Goal: Answer question/provide support: Share knowledge or assist other users

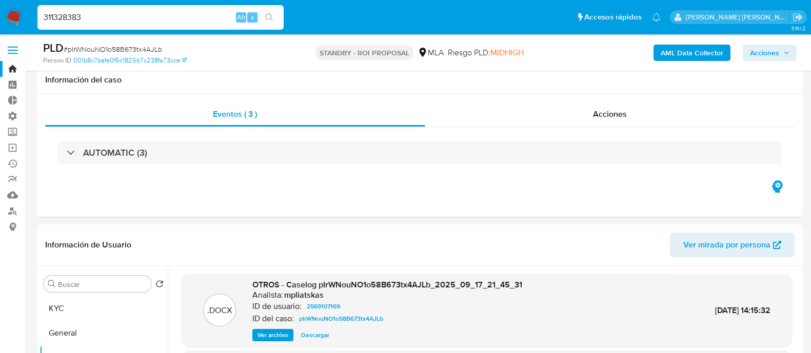
select select "10"
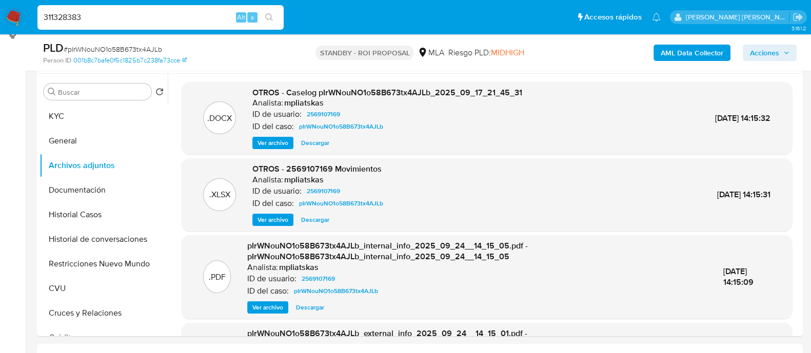
type input "311328383"
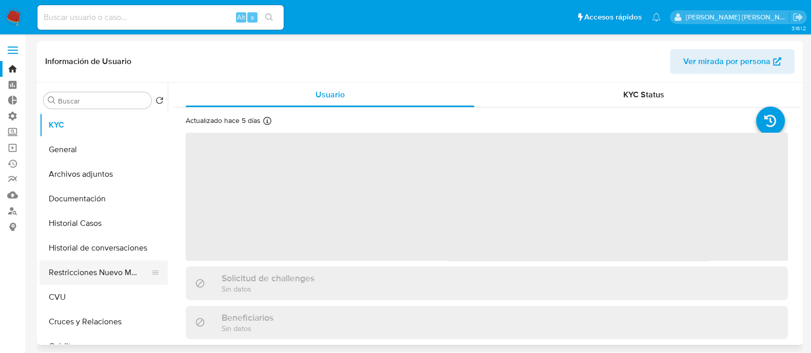
click at [82, 261] on button "Restricciones Nuevo Mundo" at bounding box center [99, 273] width 120 height 25
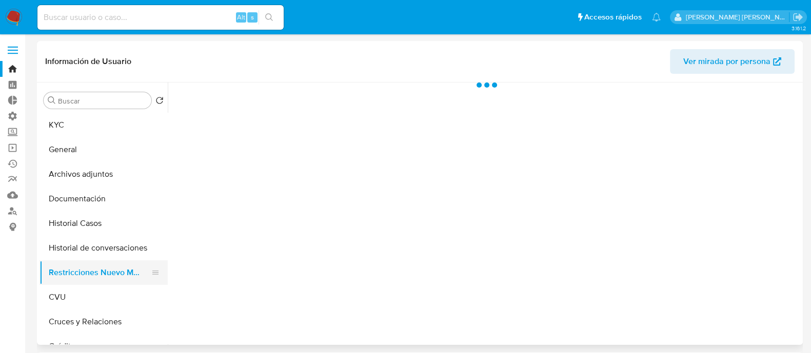
select select "10"
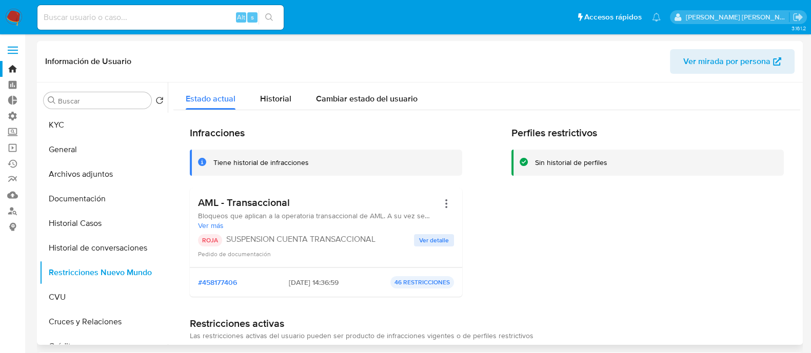
click at [425, 247] on div "ROJA SUSPENSION CUENTA TRANSACCIONAL Ver detalle Pedido de documentación" at bounding box center [326, 246] width 256 height 25
click at [431, 238] on span "Ver detalle" at bounding box center [434, 240] width 30 height 10
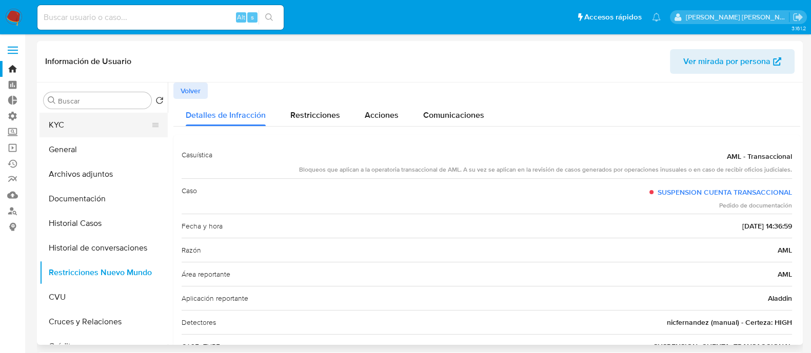
click at [115, 128] on button "KYC" at bounding box center [99, 125] width 120 height 25
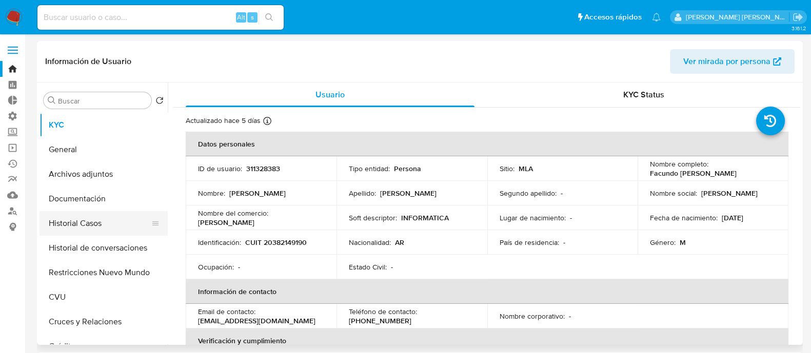
click at [113, 222] on button "Historial Casos" at bounding box center [99, 223] width 120 height 25
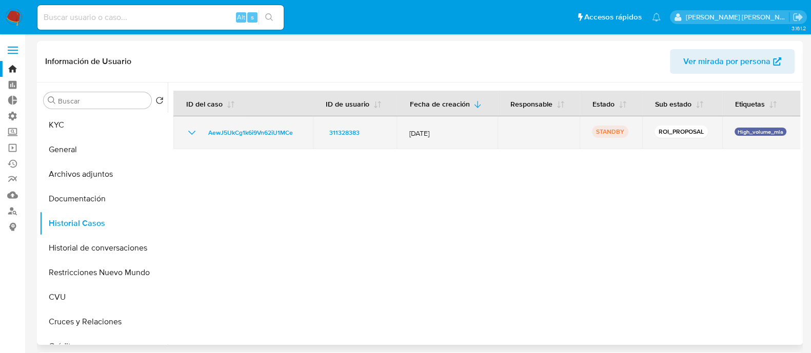
click at [187, 130] on icon "Mostrar/Ocultar" at bounding box center [192, 133] width 12 height 12
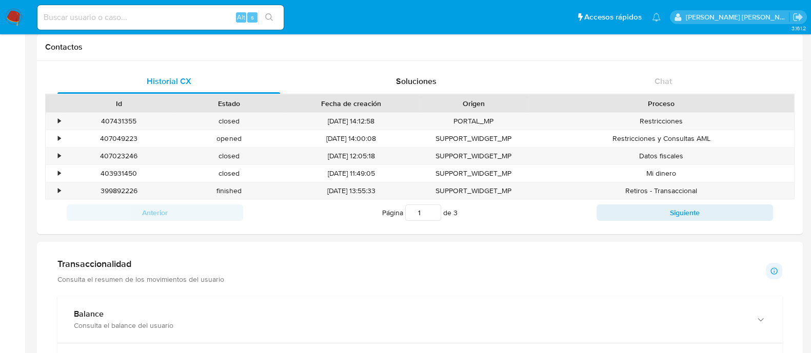
scroll to position [321, 0]
